Goal: Task Accomplishment & Management: Manage account settings

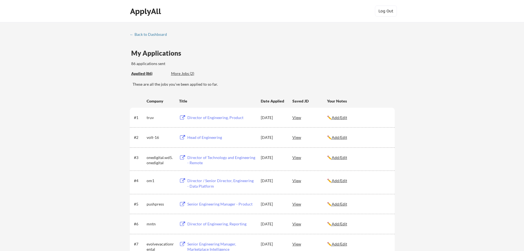
click at [181, 75] on div "More Jobs (2)" at bounding box center [191, 74] width 40 height 6
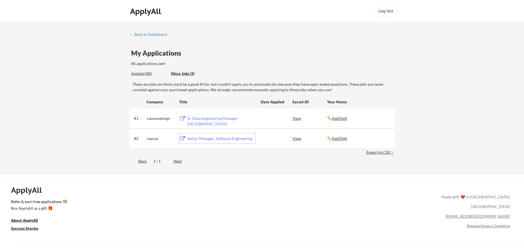
click at [234, 138] on div "Senior Manager, Software Engineering" at bounding box center [221, 139] width 68 height 6
click at [296, 138] on div "View" at bounding box center [310, 138] width 35 height 10
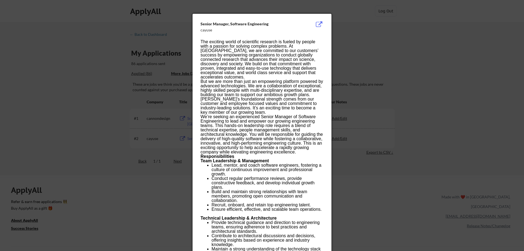
click at [335, 159] on div at bounding box center [262, 125] width 524 height 251
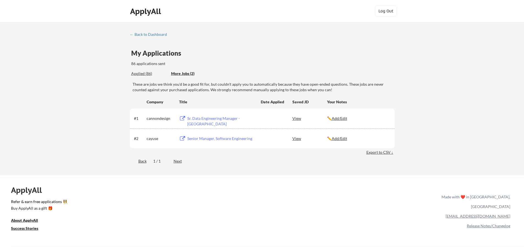
click at [230, 139] on div "Senior Manager, Software Engineering" at bounding box center [221, 139] width 68 height 6
click at [212, 118] on div "Sr. Data Engineering Manager - [GEOGRAPHIC_DATA]" at bounding box center [221, 121] width 68 height 11
click at [299, 138] on div "View" at bounding box center [310, 138] width 35 height 10
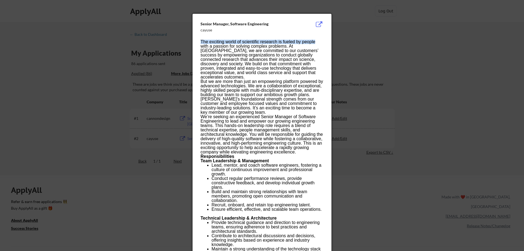
drag, startPoint x: 317, startPoint y: 41, endPoint x: 202, endPoint y: 43, distance: 115.3
click at [202, 43] on p "The exciting world of scientific research is fueled by people with a passion fo…" at bounding box center [262, 60] width 123 height 40
copy span "The exciting world of scientific research is fueled by people"
click at [356, 28] on div at bounding box center [262, 125] width 524 height 251
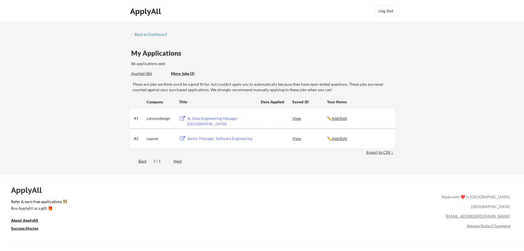
click at [343, 138] on u "Add/Edit" at bounding box center [339, 138] width 15 height 5
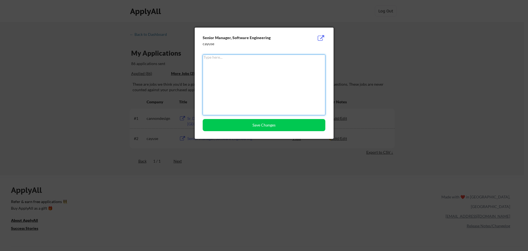
click at [266, 80] on textarea at bounding box center [264, 84] width 123 height 61
type textarea "Think this job no longer exists."
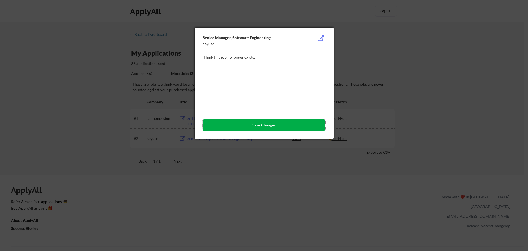
click at [277, 124] on button "Save Changes" at bounding box center [264, 125] width 123 height 12
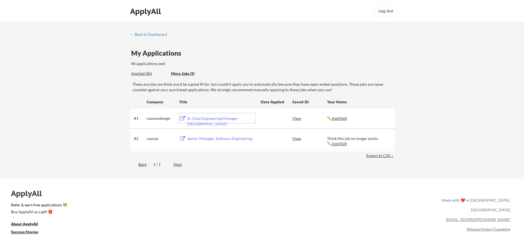
click at [235, 120] on div "Sr. Data Engineering Manager - [GEOGRAPHIC_DATA]" at bounding box center [221, 121] width 68 height 11
click at [157, 34] on div "← Back to Dashboard" at bounding box center [150, 34] width 41 height 4
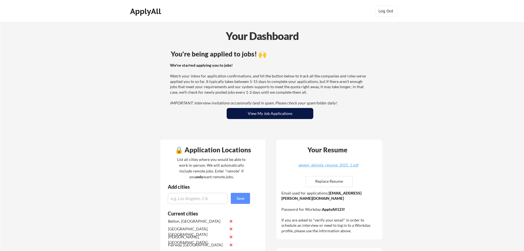
click at [275, 112] on button "View My Job Applications" at bounding box center [270, 113] width 87 height 11
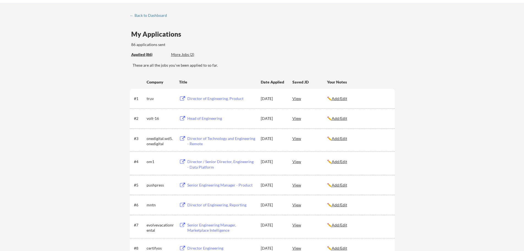
scroll to position [28, 0]
